Goal: Information Seeking & Learning: Learn about a topic

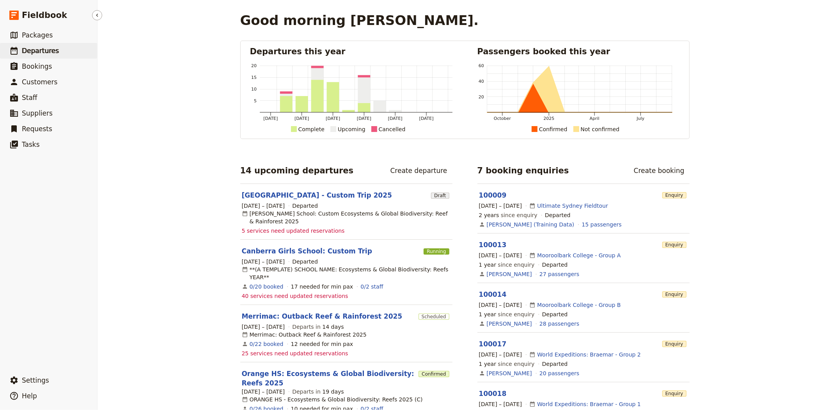
click at [30, 45] on link "​ Departures" at bounding box center [48, 51] width 97 height 16
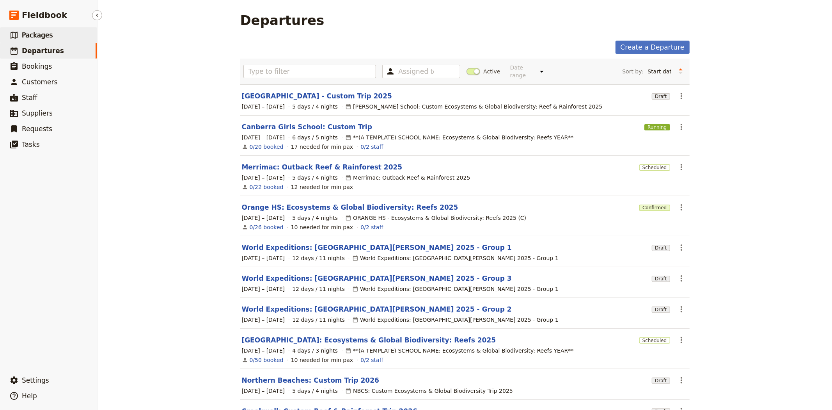
click at [52, 36] on link "​ Packages" at bounding box center [48, 35] width 97 height 16
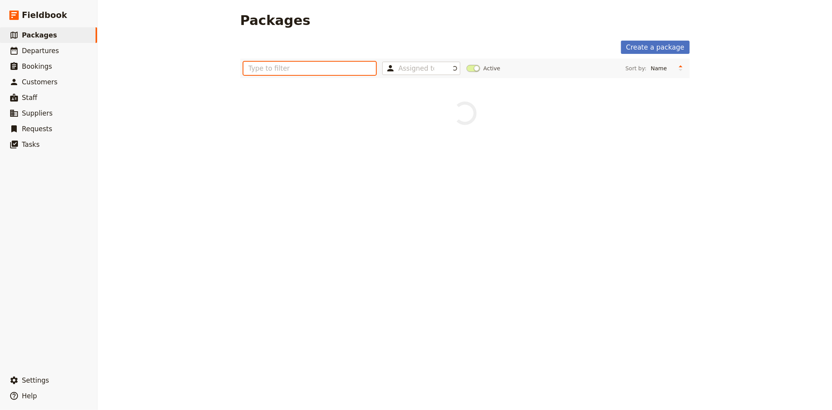
click at [351, 65] on input "text" at bounding box center [310, 68] width 133 height 13
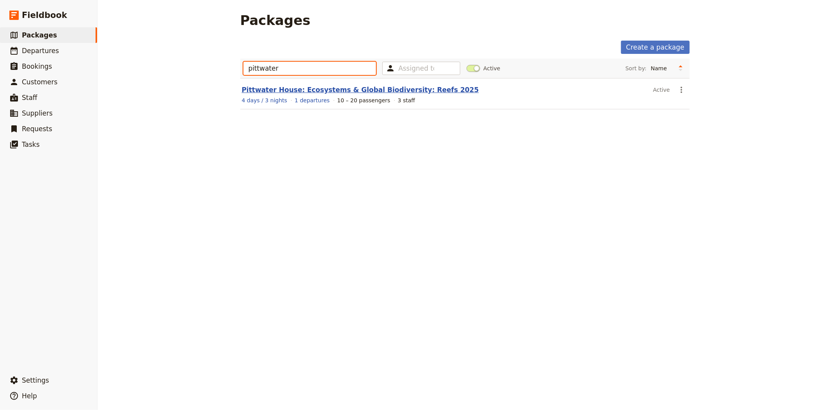
type input "pittwater"
click at [354, 91] on link "Pittwater House: Ecosystems & Global Biodiversity: Reefs 2025" at bounding box center [360, 90] width 237 height 8
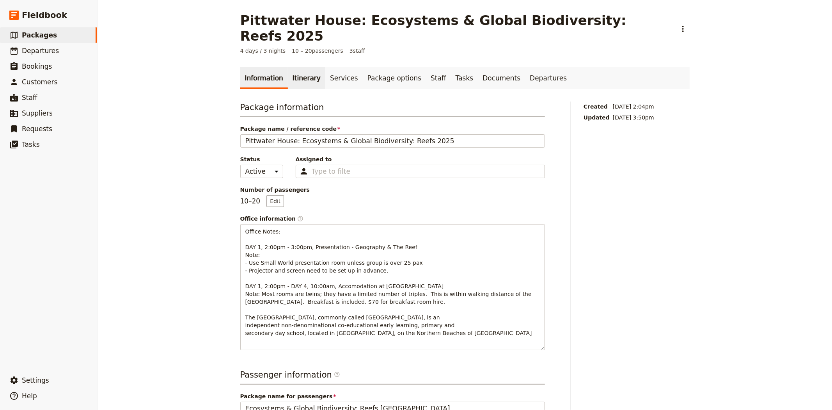
click at [295, 67] on link "Itinerary" at bounding box center [306, 78] width 37 height 22
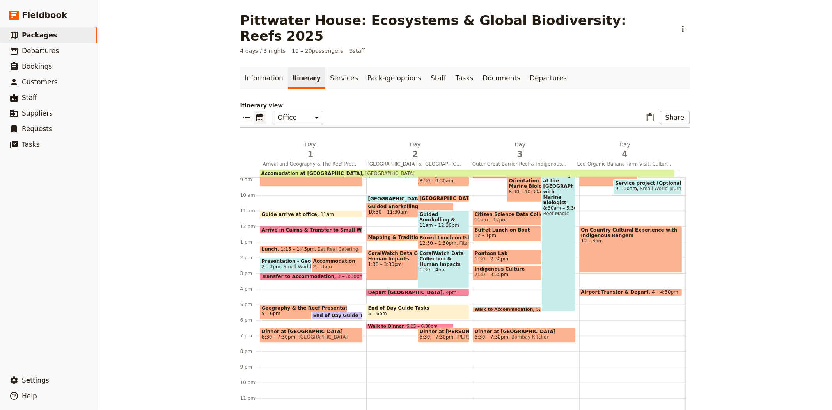
scroll to position [95, 0]
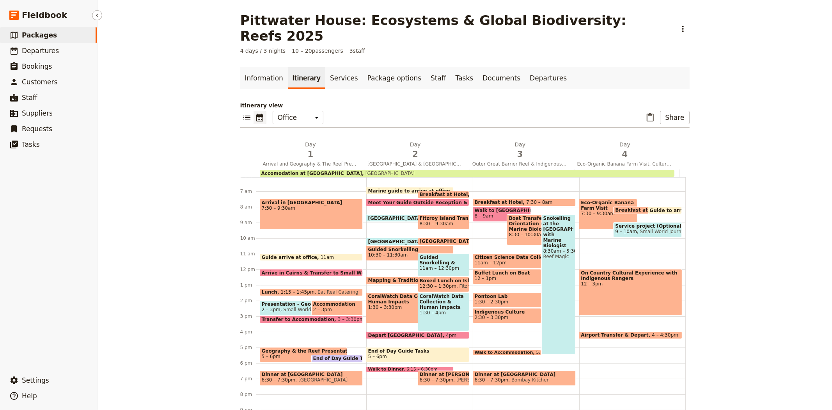
click at [59, 32] on link "​ Packages" at bounding box center [48, 35] width 97 height 16
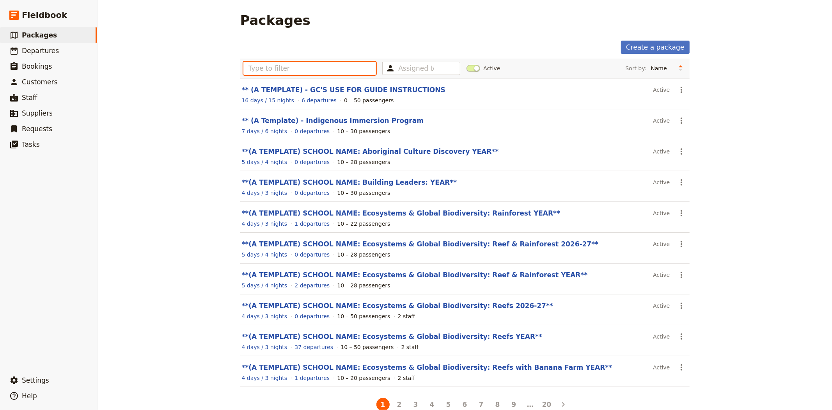
click at [317, 64] on input "text" at bounding box center [310, 68] width 133 height 13
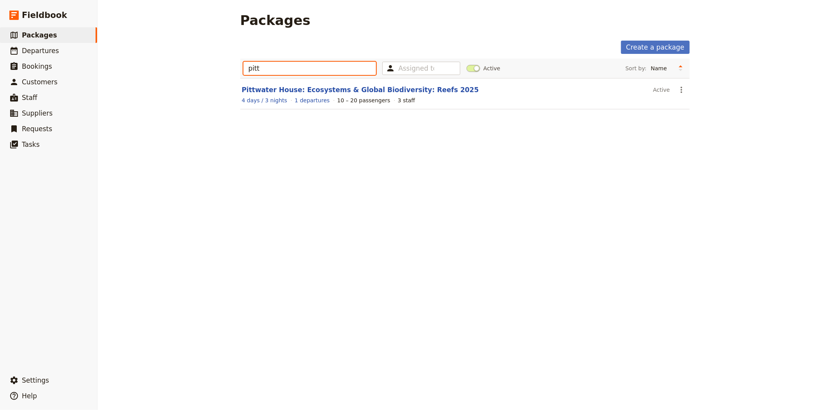
type input "pitt"
